Goal: Information Seeking & Learning: Learn about a topic

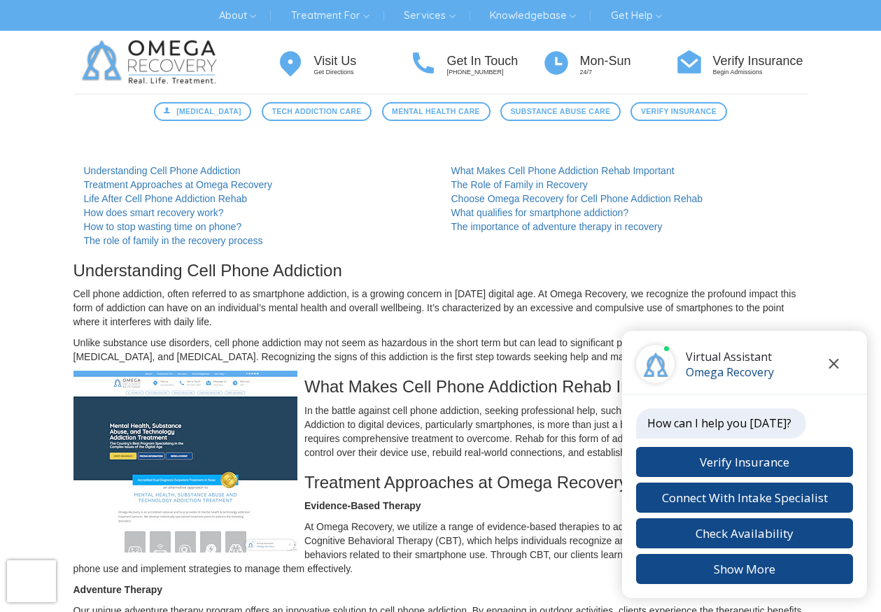
click at [834, 360] on icon "Close chat" at bounding box center [834, 364] width 10 height 10
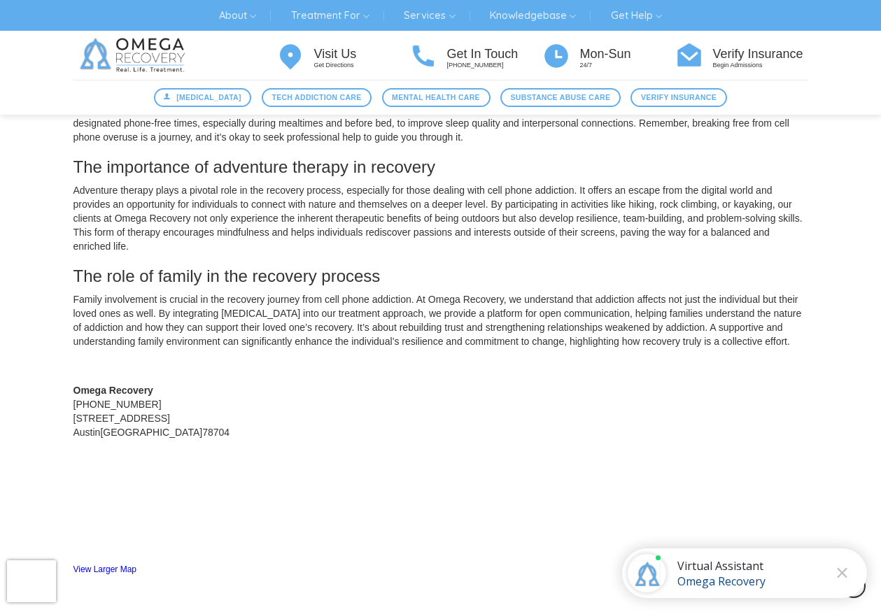
scroll to position [1186, 0]
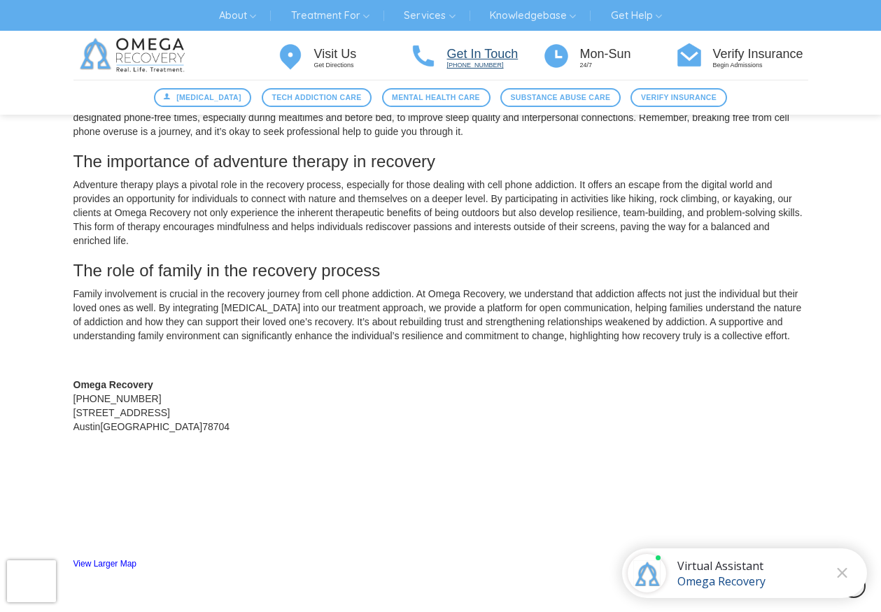
click at [474, 57] on h4 "Get In Touch" at bounding box center [494, 55] width 95 height 14
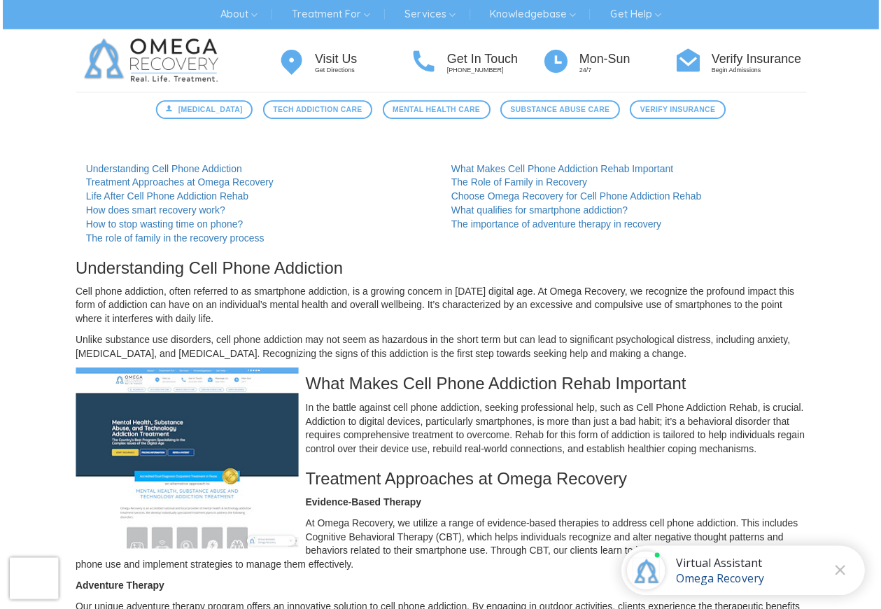
scroll to position [0, 0]
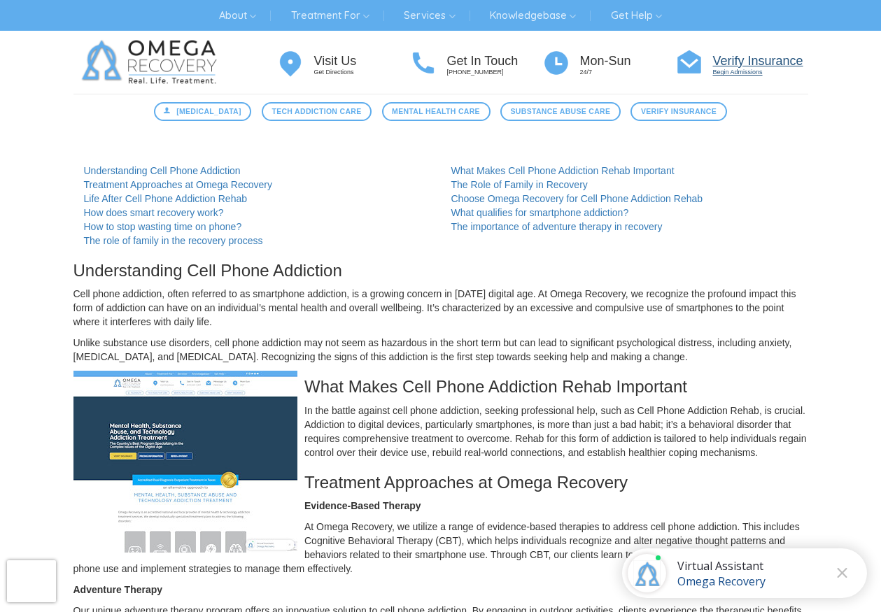
click at [769, 60] on h4 "Verify Insurance" at bounding box center [760, 62] width 95 height 14
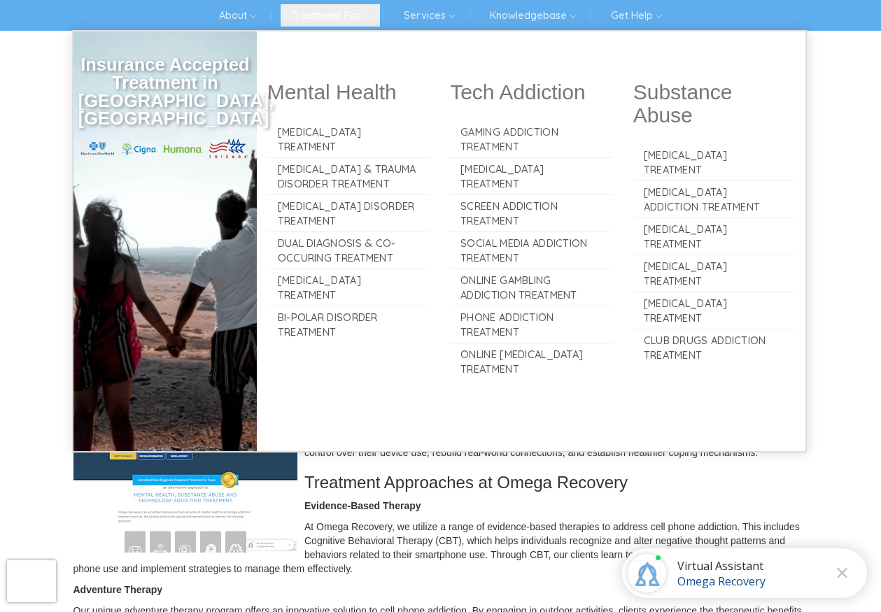
click at [321, 16] on link "Treatment For" at bounding box center [330, 15] width 99 height 22
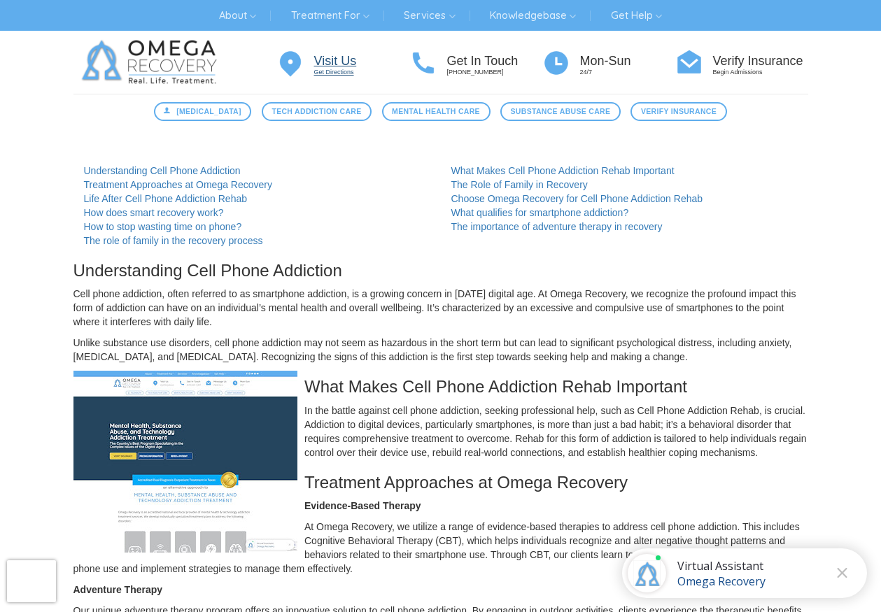
click at [330, 58] on h4 "Visit Us" at bounding box center [361, 62] width 95 height 14
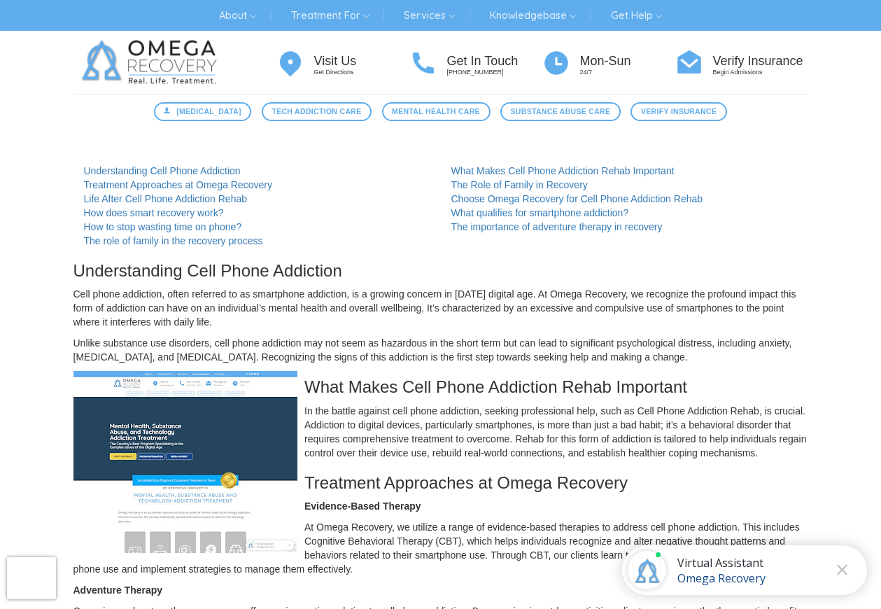
click at [751, 178] on div "The Role of Family in Recovery" at bounding box center [624, 185] width 367 height 14
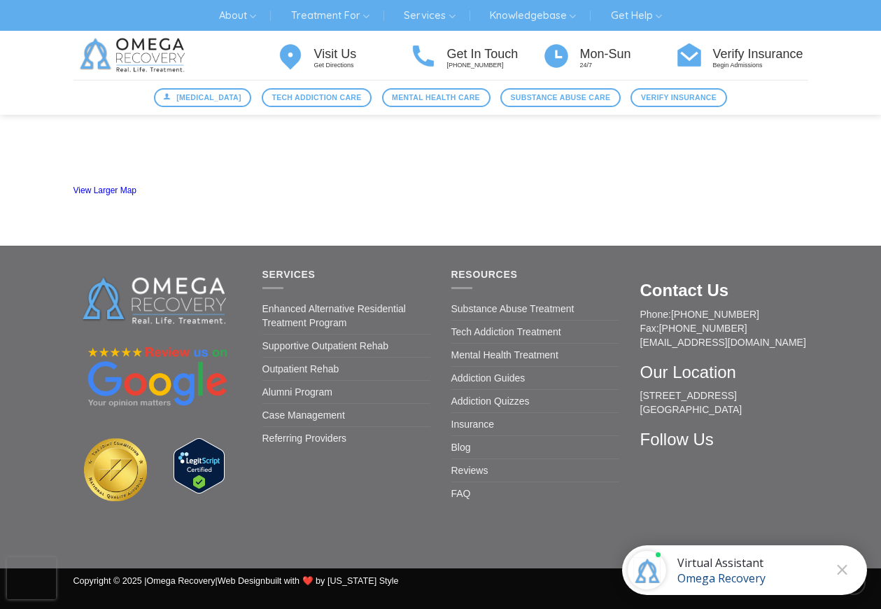
scroll to position [1618, 0]
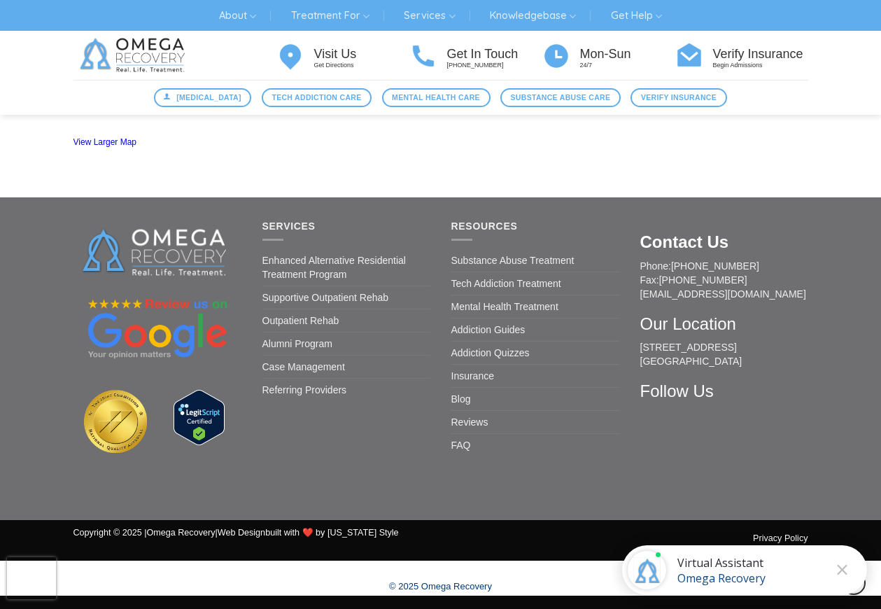
click at [127, 471] on div at bounding box center [115, 432] width 84 height 84
click at [115, 469] on div at bounding box center [115, 432] width 84 height 84
click at [84, 419] on img at bounding box center [115, 421] width 63 height 63
click at [131, 421] on img at bounding box center [115, 421] width 63 height 63
click at [197, 419] on img at bounding box center [199, 417] width 51 height 55
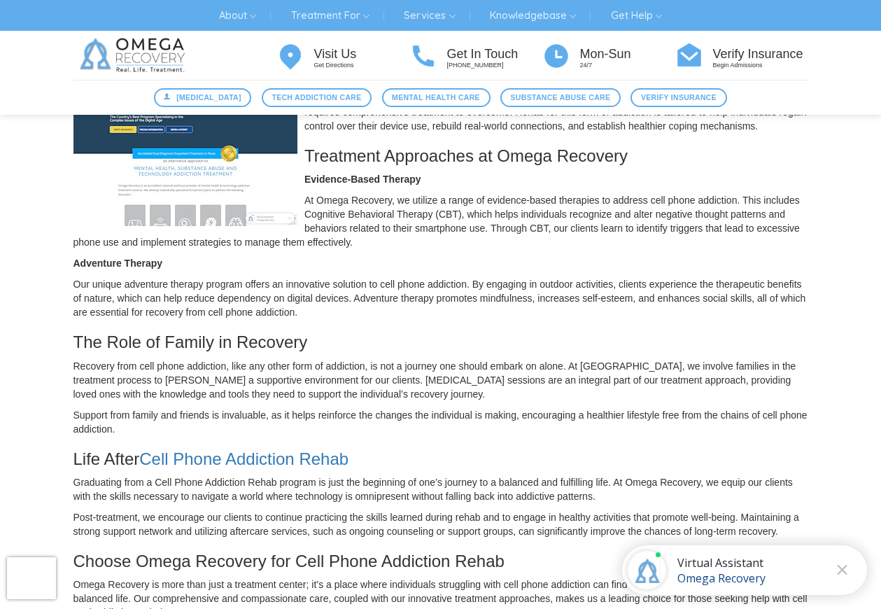
scroll to position [318, 0]
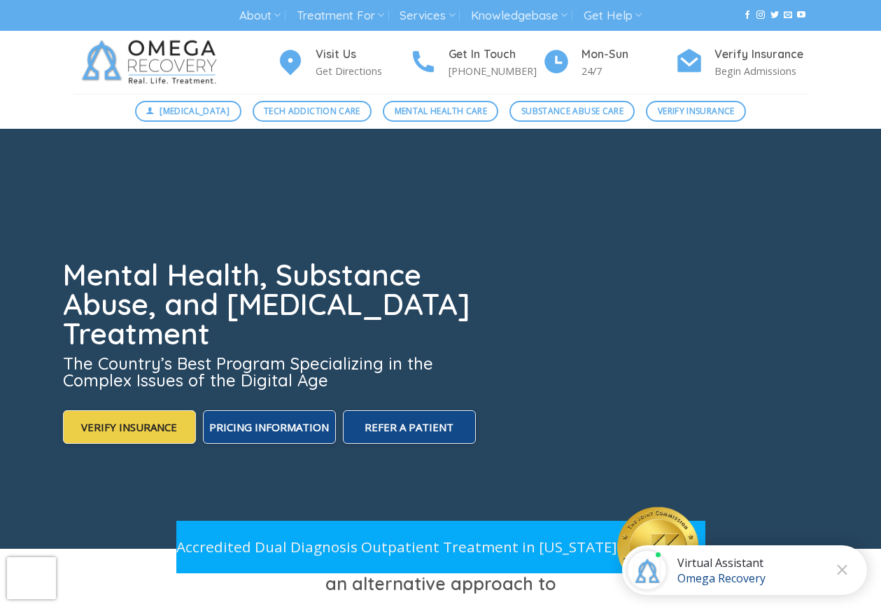
drag, startPoint x: 155, startPoint y: 55, endPoint x: 164, endPoint y: 74, distance: 21.0
click at [164, 74] on img at bounding box center [151, 62] width 157 height 63
